Goal: Task Accomplishment & Management: Manage account settings

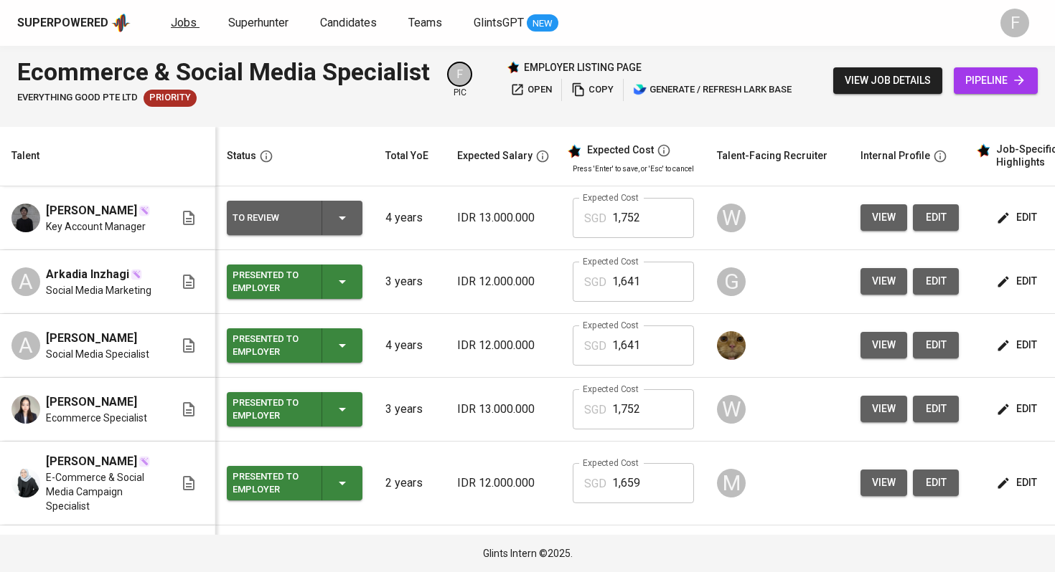
click at [171, 18] on span "Jobs" at bounding box center [184, 23] width 26 height 14
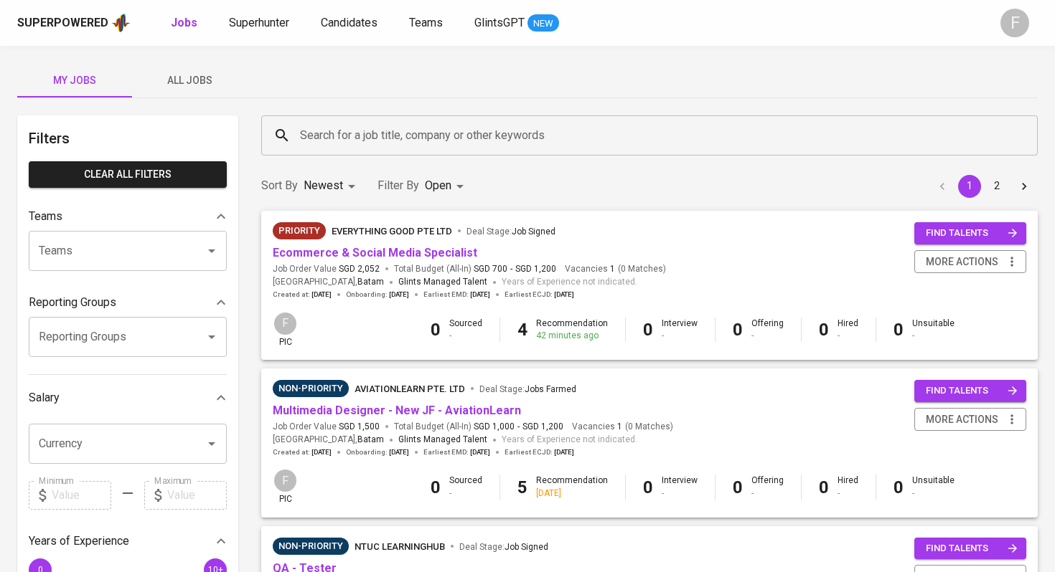
click at [308, 138] on input "Search for a job title, company or other keywords" at bounding box center [652, 135] width 713 height 27
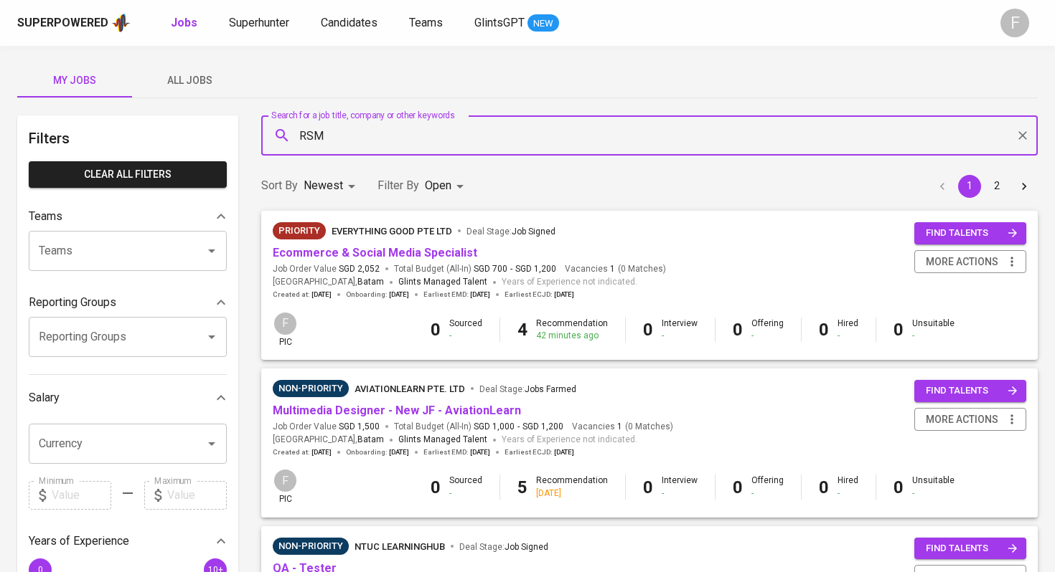
type input "RSM"
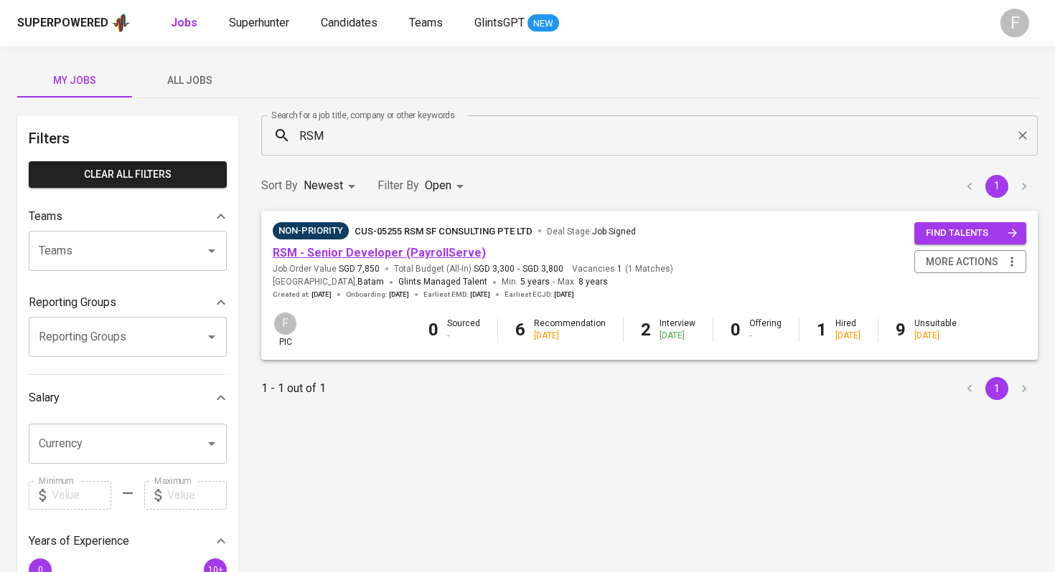
click at [319, 253] on link "RSM - Senior Developer (PayrollServe)" at bounding box center [379, 253] width 213 height 14
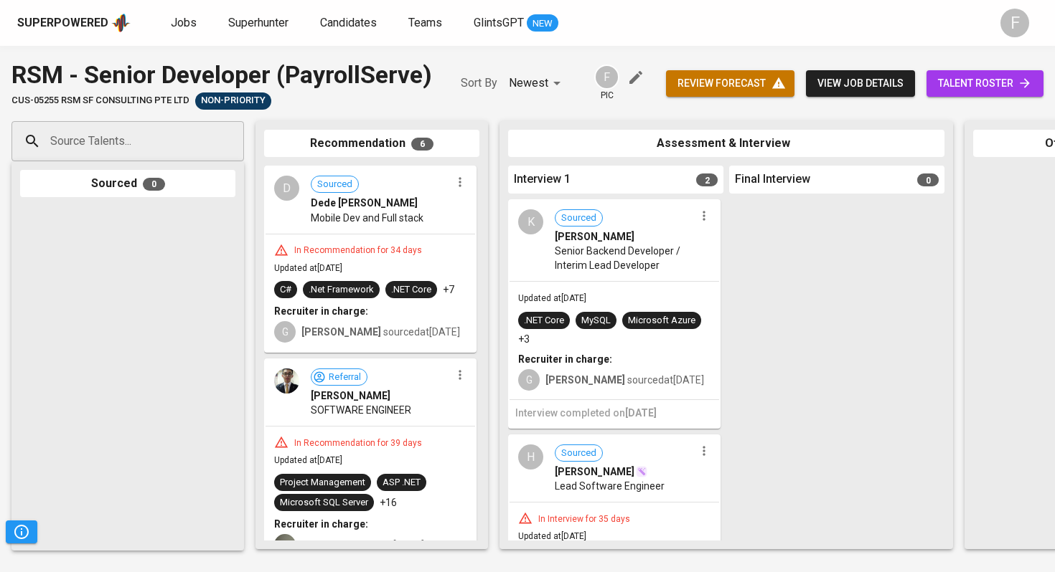
click at [948, 85] on span "talent roster" at bounding box center [985, 84] width 94 height 18
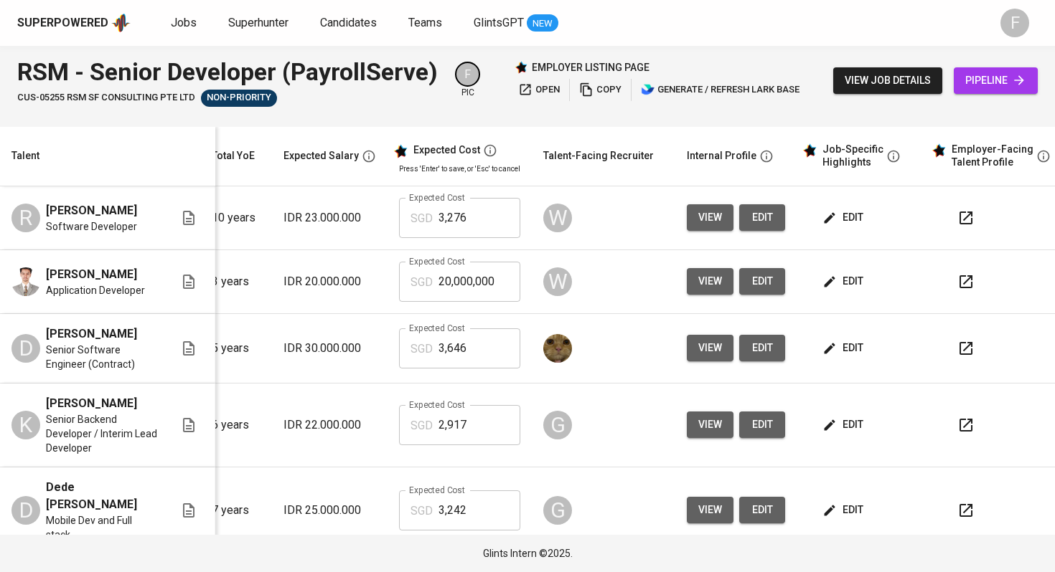
scroll to position [0, 195]
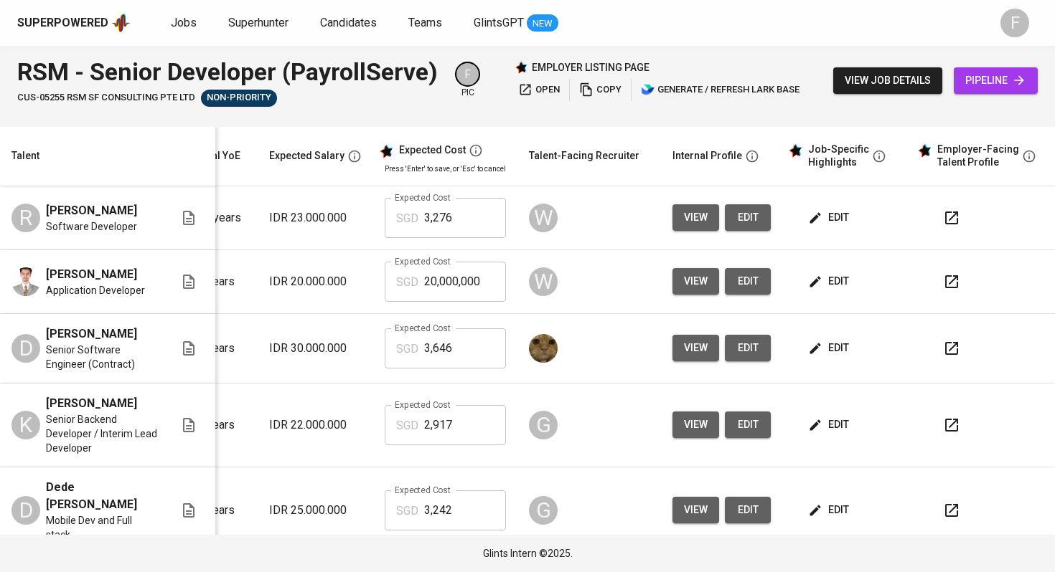
click at [951, 221] on button "button" at bounding box center [951, 218] width 34 height 34
click at [943, 352] on icon "button" at bounding box center [951, 348] width 17 height 17
